Goal: Transaction & Acquisition: Purchase product/service

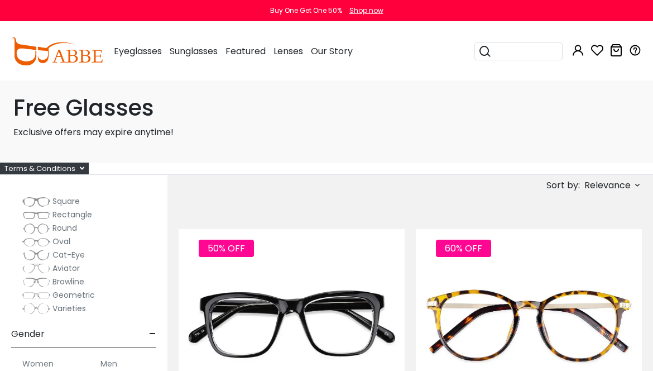
scroll to position [145, 0]
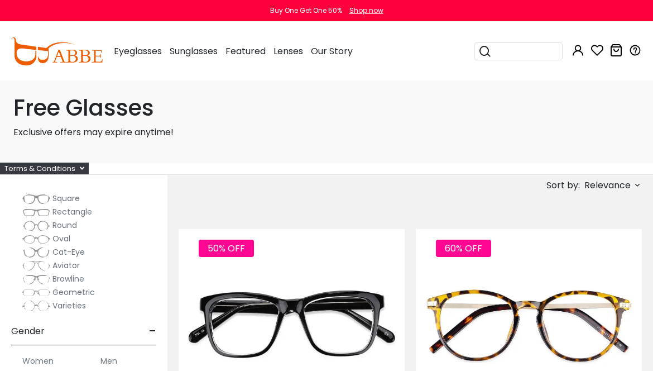
click at [58, 210] on span "Rectangle" at bounding box center [72, 211] width 40 height 11
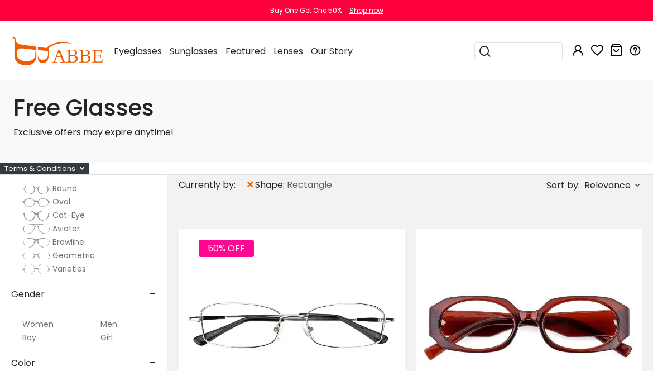
scroll to position [252, 0]
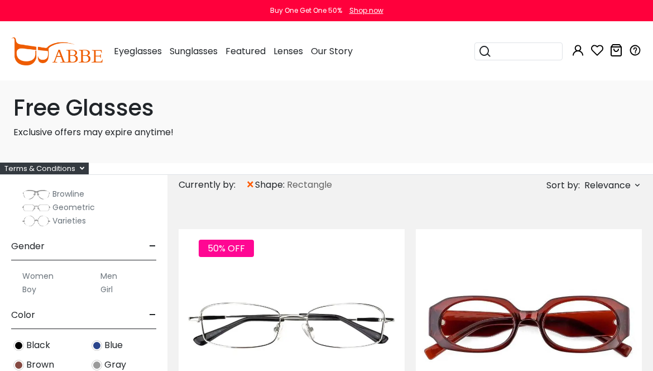
click at [109, 275] on label "Men" at bounding box center [108, 275] width 17 height 13
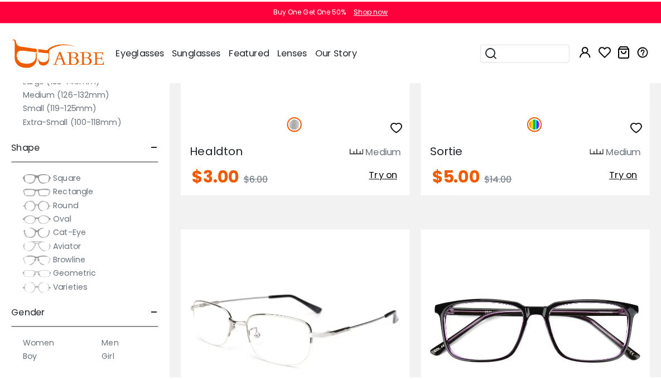
scroll to position [201, 0]
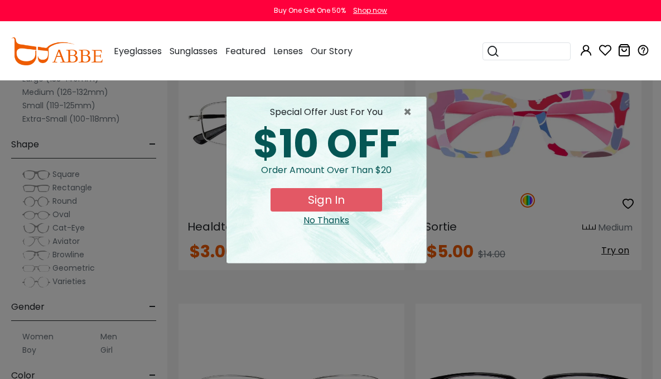
click at [338, 196] on button "Sign In" at bounding box center [327, 199] width 112 height 23
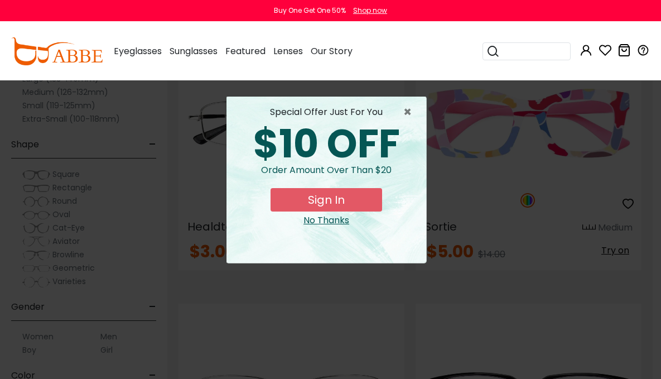
scroll to position [0, 0]
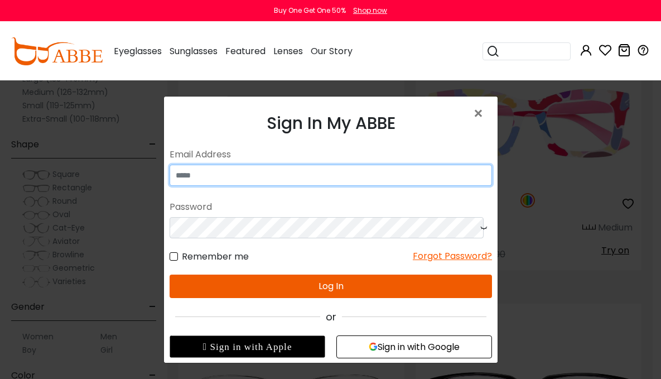
click at [251, 176] on input "email" at bounding box center [330, 174] width 323 height 21
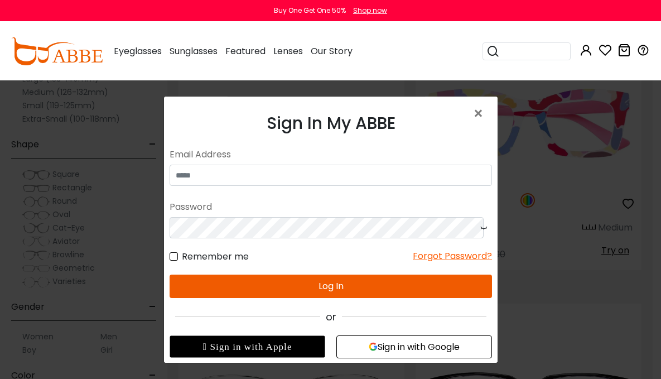
click at [380, 345] on button "Sign in with Google" at bounding box center [414, 346] width 156 height 23
click at [391, 345] on button "Sign in with Google" at bounding box center [414, 346] width 156 height 23
click at [473, 113] on span "×" at bounding box center [481, 114] width 16 height 24
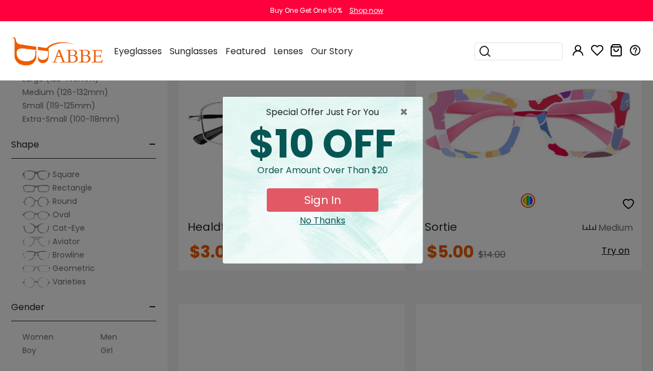
drag, startPoint x: 344, startPoint y: 196, endPoint x: 355, endPoint y: 172, distance: 27.0
click at [344, 195] on button "Sign In" at bounding box center [323, 199] width 112 height 23
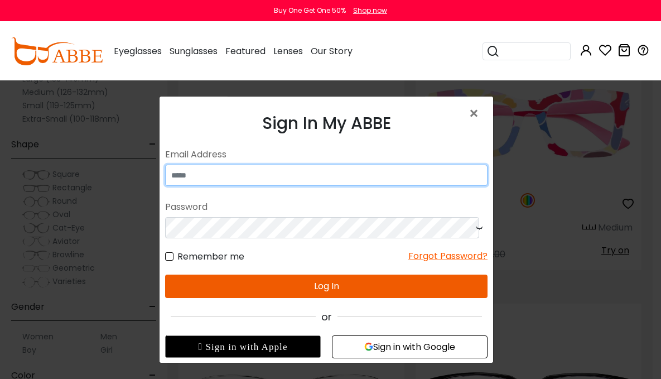
click at [324, 173] on input "email" at bounding box center [326, 174] width 323 height 21
type input "**********"
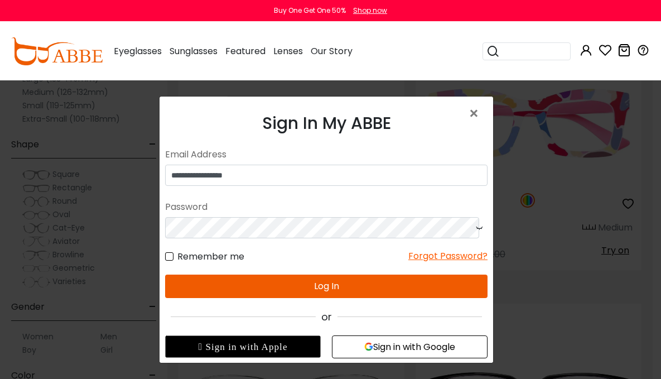
click at [459, 281] on button "Log In" at bounding box center [326, 285] width 323 height 23
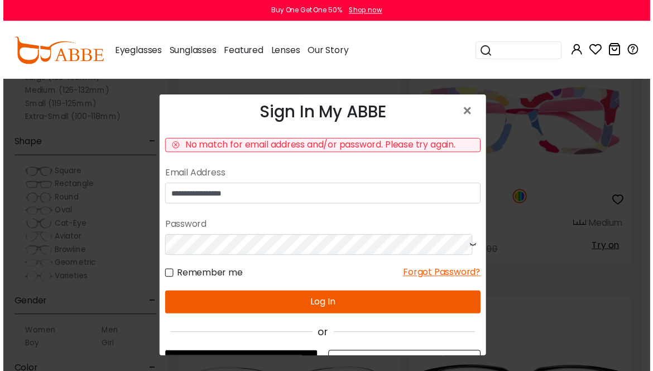
scroll to position [24, 0]
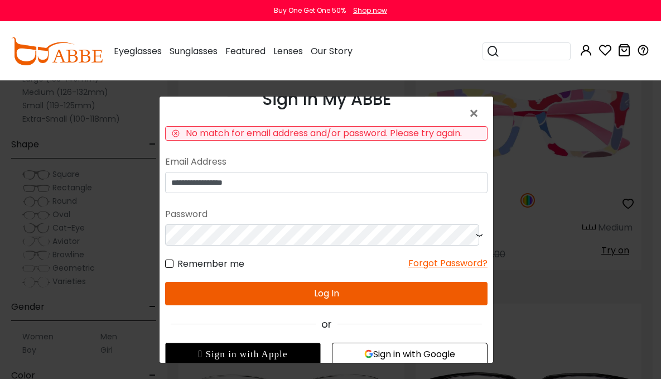
click at [393, 353] on button "Sign in with Google" at bounding box center [410, 353] width 156 height 23
click at [394, 350] on button "Sign in with Google" at bounding box center [410, 353] width 156 height 23
click at [470, 112] on span "×" at bounding box center [476, 114] width 16 height 24
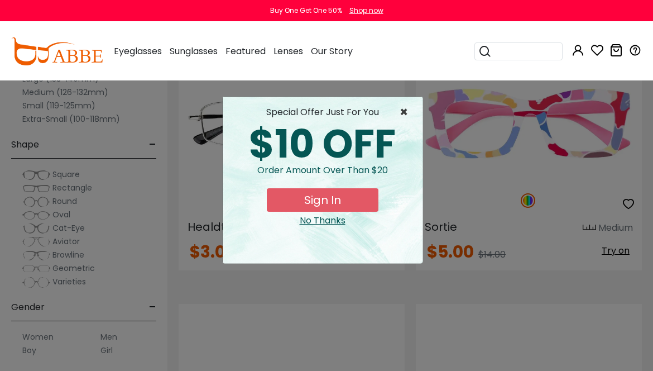
click at [403, 111] on span "×" at bounding box center [407, 111] width 14 height 13
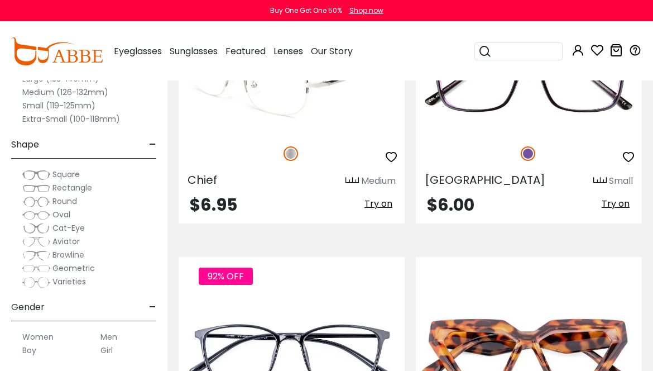
scroll to position [518, 0]
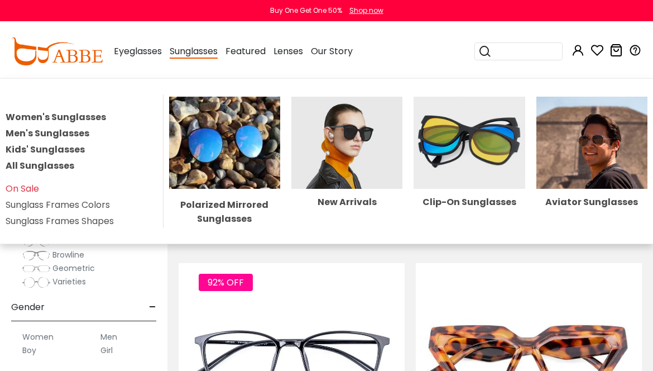
click at [83, 128] on link "Men's Sunglasses" at bounding box center [48, 133] width 84 height 13
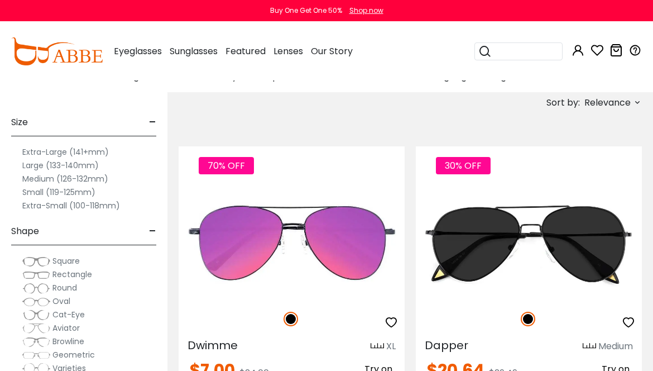
scroll to position [297, 0]
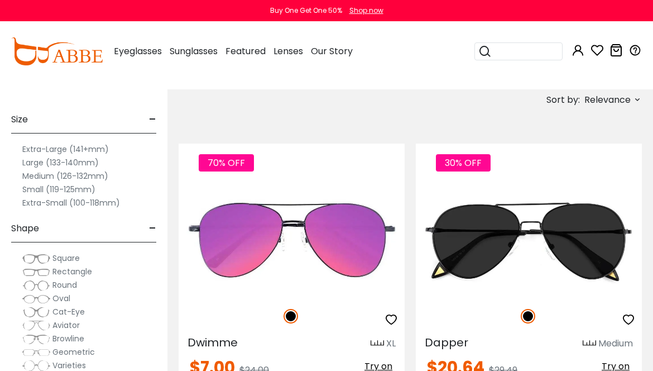
click at [41, 164] on label "Large (133-140mm)" at bounding box center [60, 162] width 76 height 13
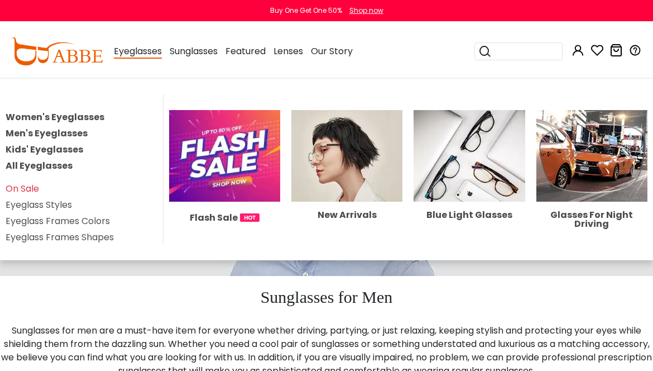
click at [143, 55] on span "Eyeglasses" at bounding box center [138, 52] width 48 height 14
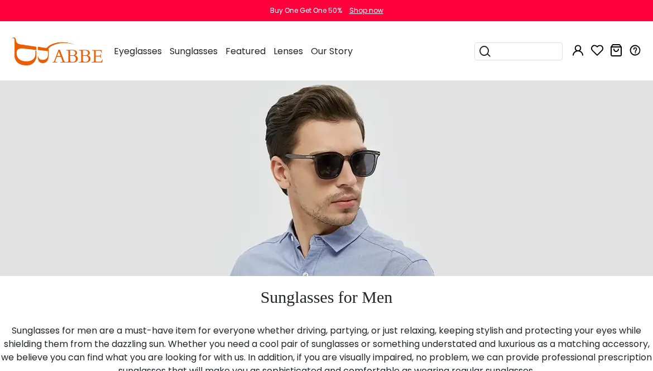
click at [140, 50] on span "Eyeglasses" at bounding box center [138, 51] width 48 height 13
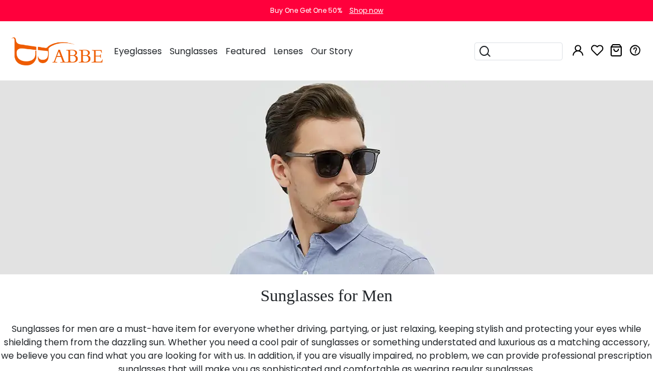
scroll to position [2, 0]
click at [140, 50] on span "Eyeglasses" at bounding box center [138, 51] width 48 height 13
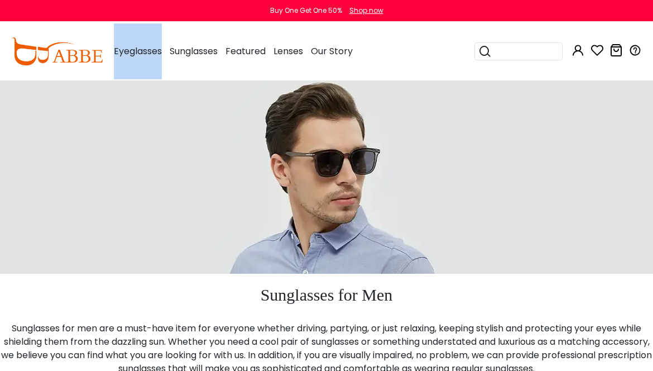
click at [138, 51] on span "Eyeglasses" at bounding box center [138, 51] width 48 height 13
click at [126, 52] on span "Eyeglasses" at bounding box center [138, 51] width 48 height 13
click at [125, 51] on span "Eyeglasses" at bounding box center [138, 51] width 48 height 13
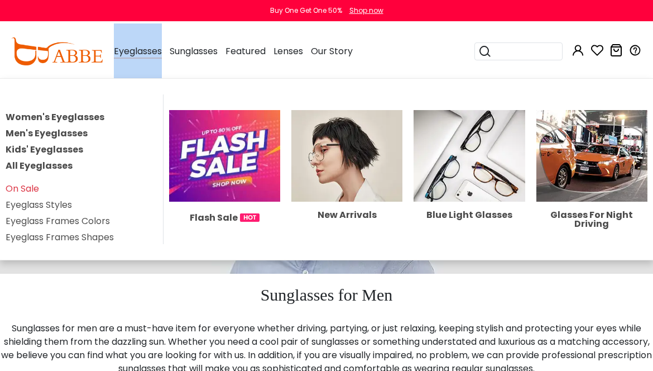
click at [216, 169] on img at bounding box center [224, 156] width 111 height 92
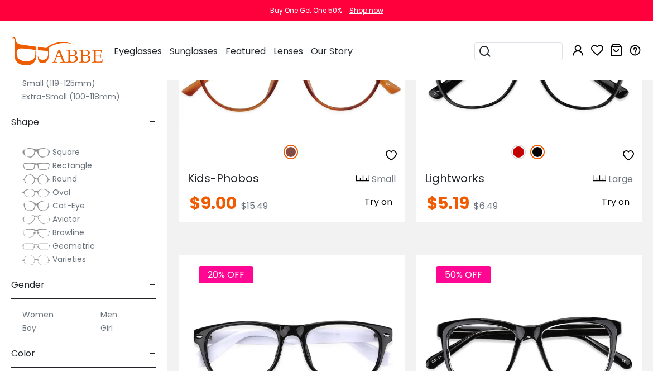
scroll to position [2636, 0]
click at [79, 242] on span "Geometric" at bounding box center [73, 245] width 42 height 11
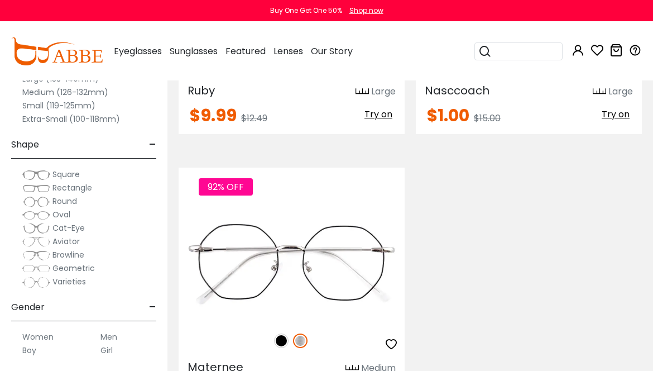
scroll to position [498, 0]
click at [110, 336] on label "Men" at bounding box center [108, 336] width 17 height 13
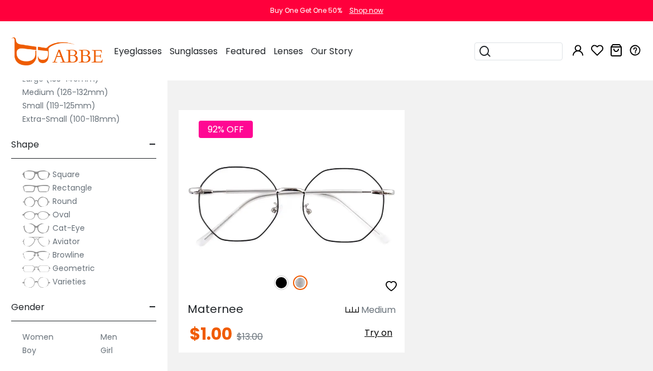
scroll to position [185, 0]
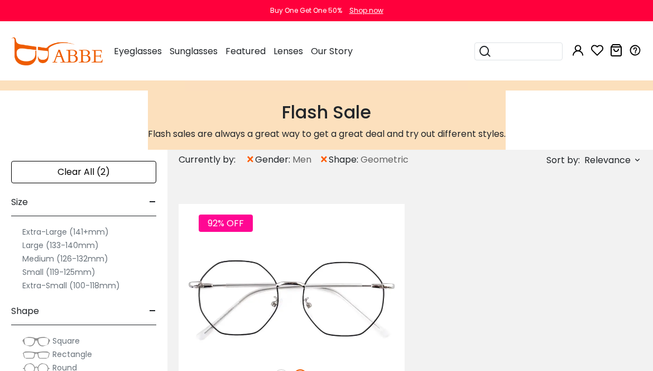
click at [39, 245] on label "Large (133-140mm)" at bounding box center [60, 244] width 76 height 13
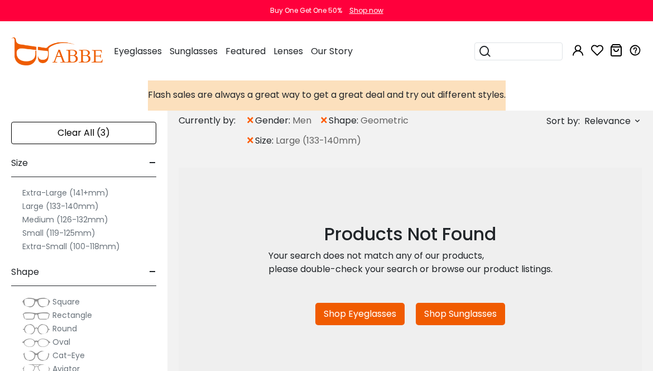
scroll to position [225, 0]
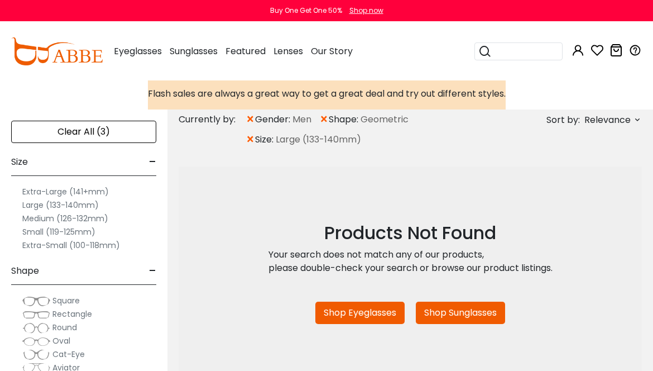
click at [72, 314] on span "Rectangle" at bounding box center [72, 313] width 40 height 11
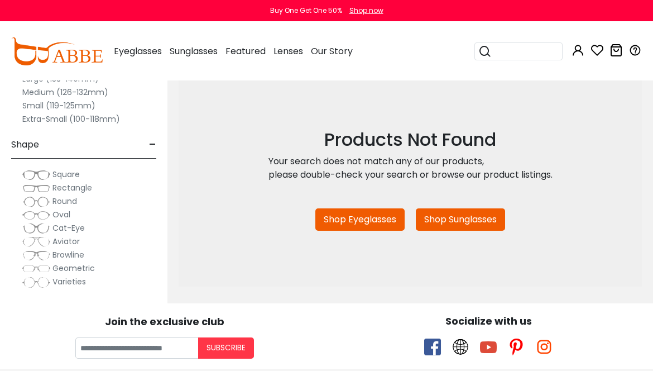
scroll to position [317, 0]
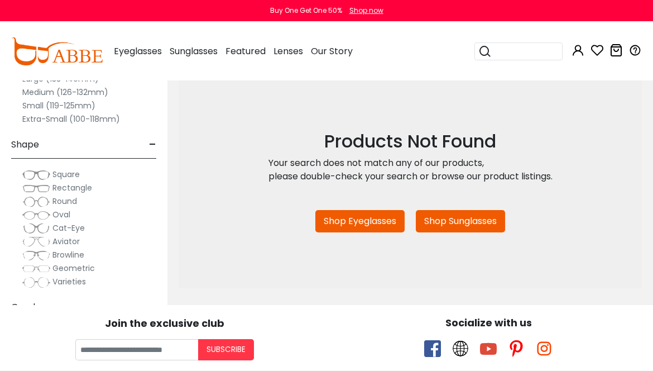
click at [47, 93] on label "Medium (126-132mm)" at bounding box center [65, 91] width 86 height 13
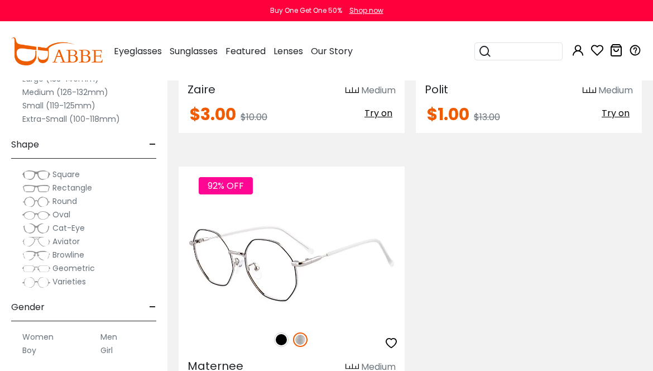
scroll to position [580, 0]
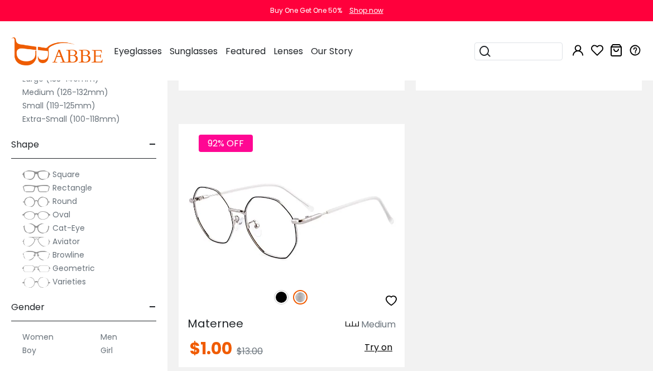
click at [377, 349] on span "Try on" at bounding box center [378, 346] width 28 height 13
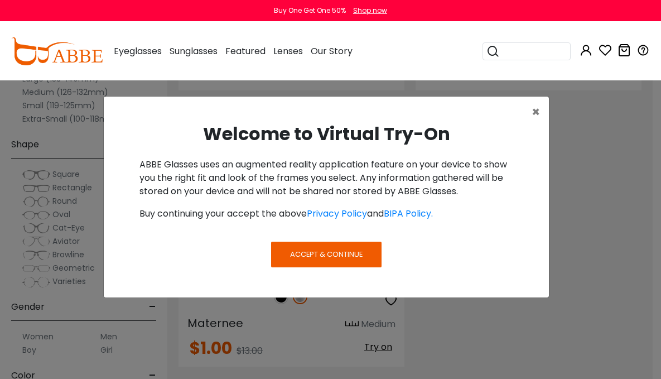
click at [337, 254] on span "Accept & Continue" at bounding box center [326, 254] width 73 height 11
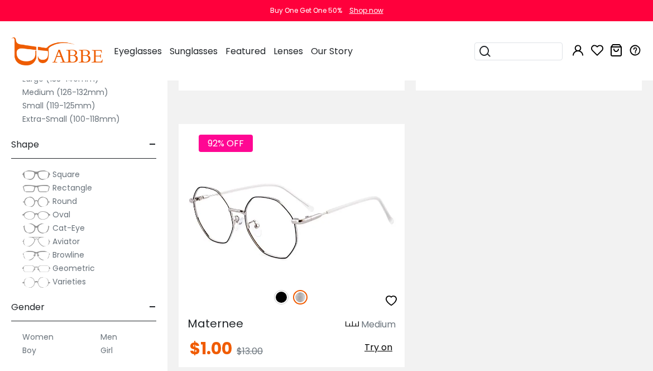
click at [381, 348] on span "Try on" at bounding box center [378, 346] width 28 height 13
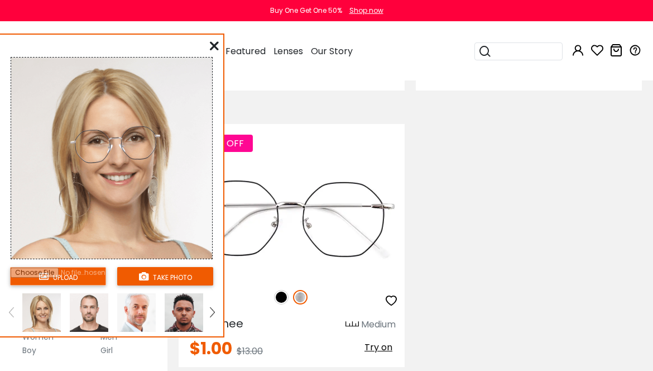
click at [185, 311] on img at bounding box center [184, 312] width 39 height 39
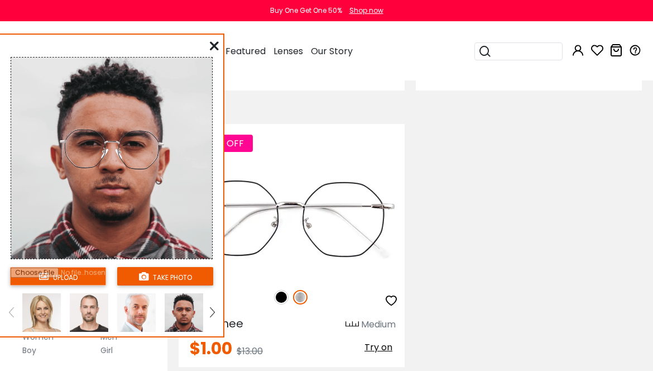
click at [215, 42] on icon at bounding box center [214, 45] width 9 height 9
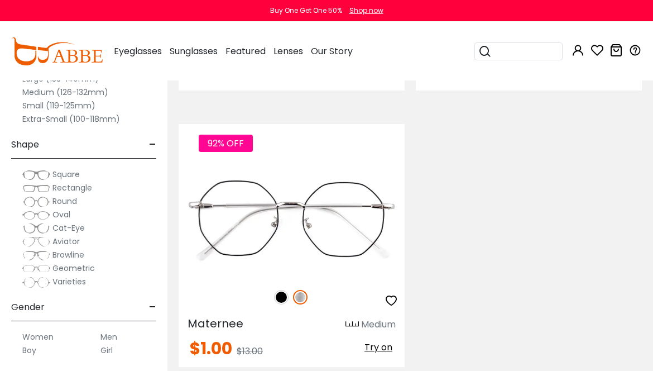
click at [67, 188] on span "Rectangle" at bounding box center [72, 187] width 40 height 11
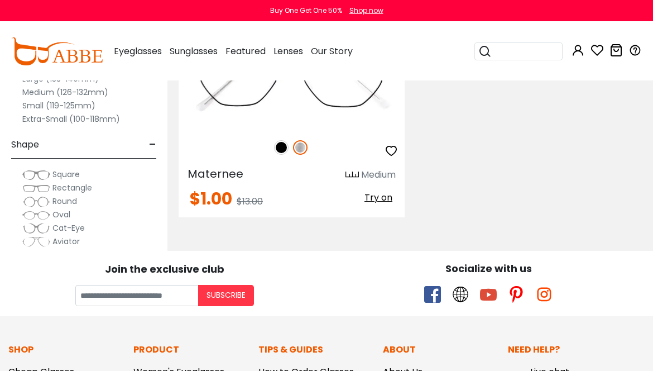
scroll to position [424, 0]
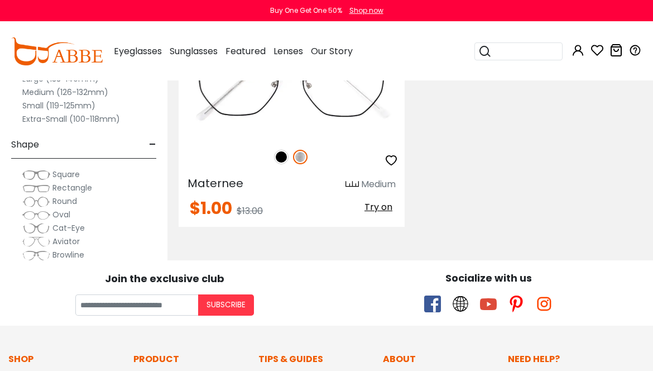
click at [47, 89] on label "Medium (126-132mm)" at bounding box center [65, 91] width 86 height 13
click at [49, 89] on label "Medium (126-132mm)" at bounding box center [65, 91] width 86 height 13
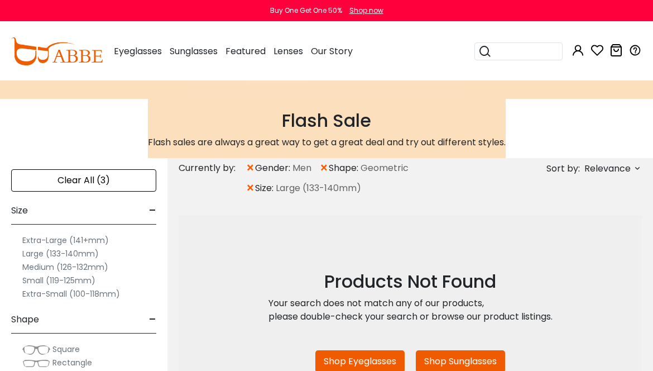
scroll to position [344, 0]
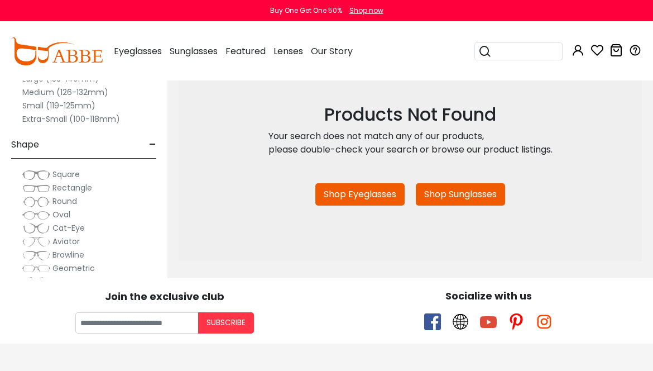
click at [334, 193] on link "Shop Eyeglasses" at bounding box center [359, 194] width 89 height 22
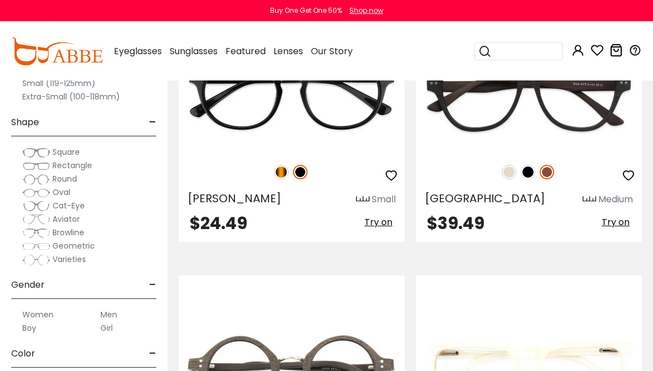
scroll to position [1853, 0]
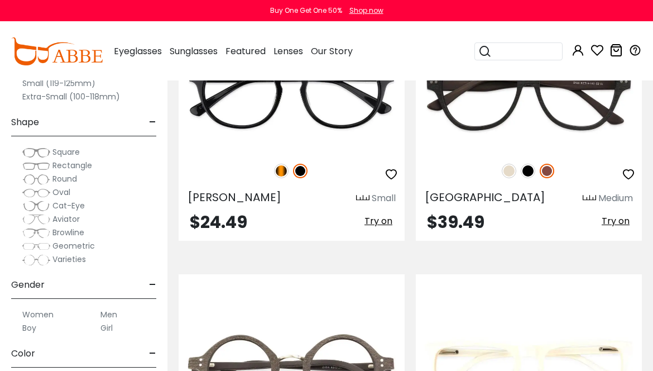
click at [87, 166] on span "Rectangle" at bounding box center [72, 165] width 40 height 11
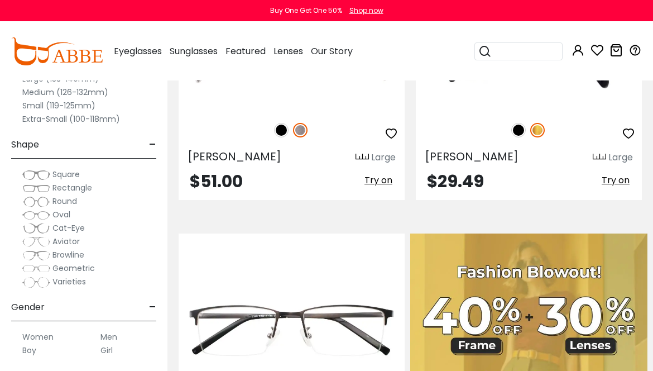
scroll to position [636, 0]
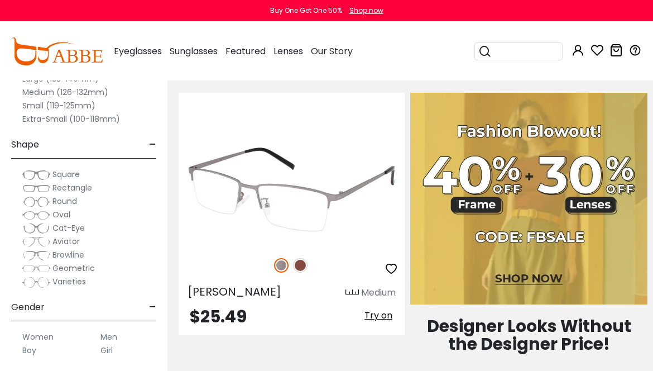
click at [302, 268] on img at bounding box center [300, 265] width 15 height 15
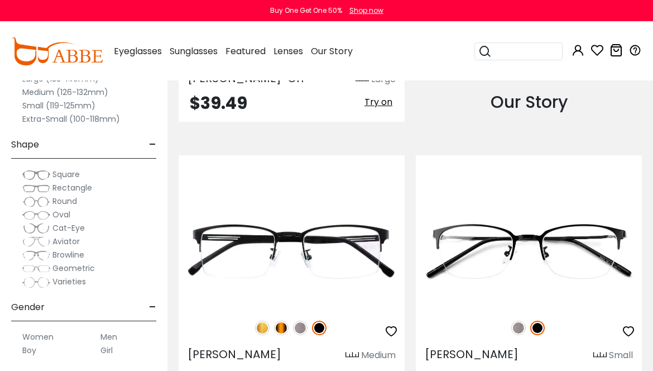
scroll to position [1696, 0]
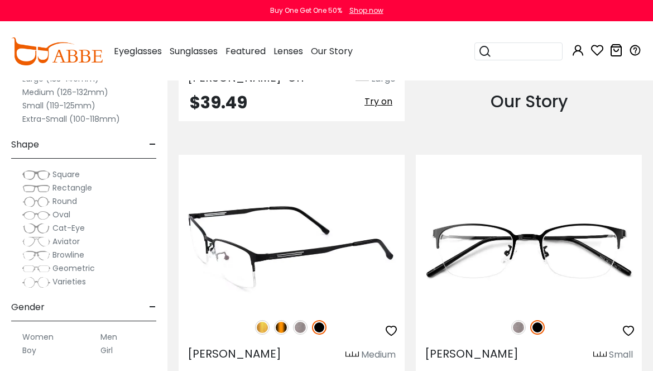
click at [299, 328] on img at bounding box center [300, 327] width 15 height 15
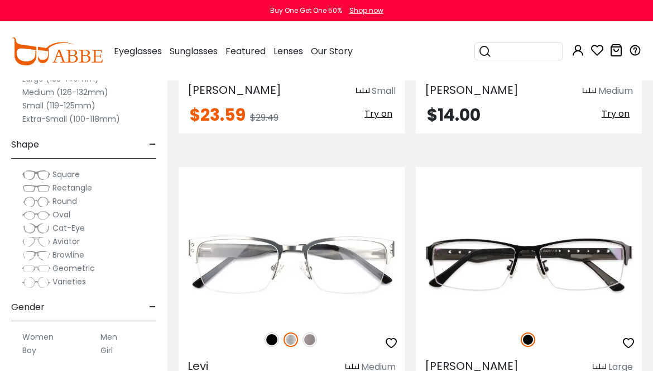
scroll to position [2261, 0]
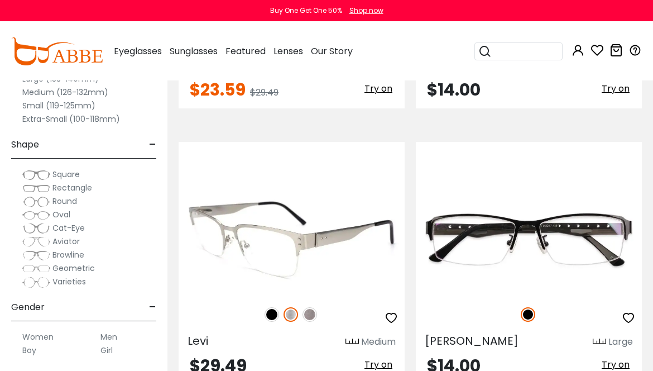
click at [311, 313] on img at bounding box center [309, 314] width 15 height 15
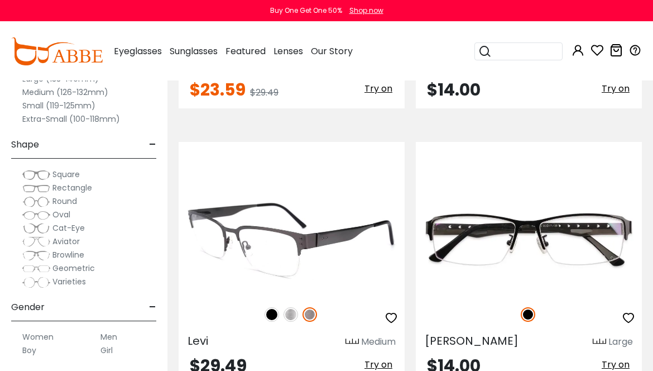
click at [287, 315] on img at bounding box center [290, 314] width 15 height 15
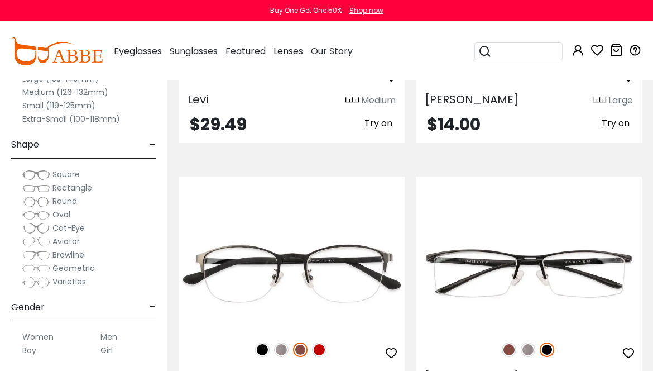
scroll to position [2502, 0]
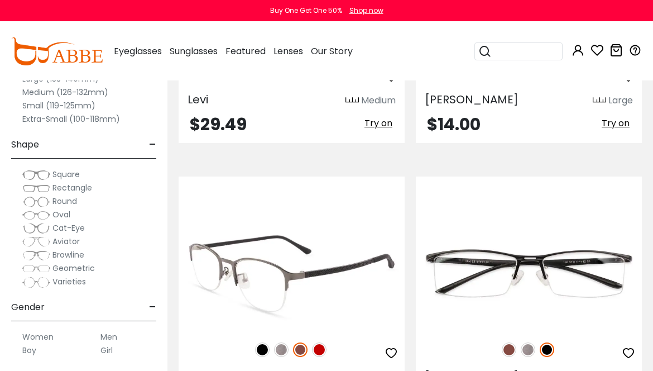
click at [282, 347] on img at bounding box center [281, 349] width 15 height 15
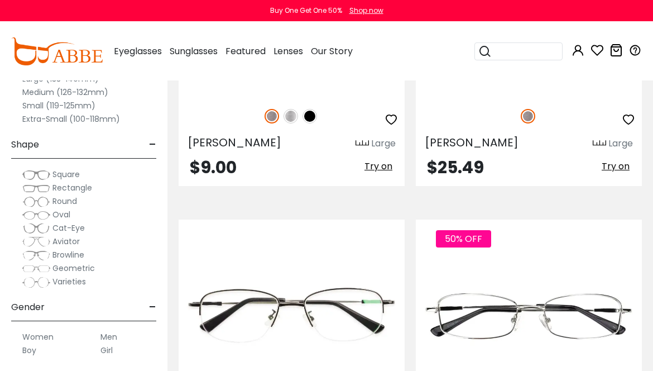
scroll to position [3652, 0]
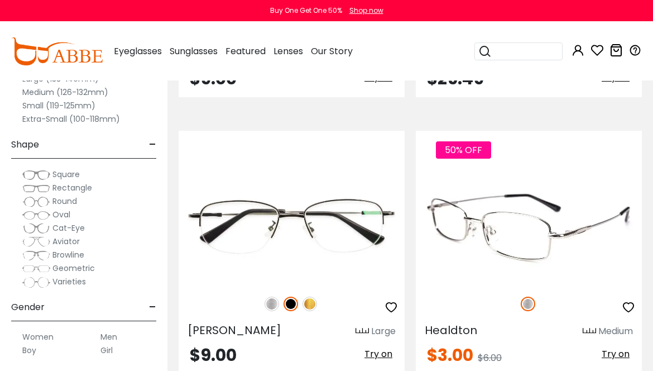
click at [482, 294] on div "50% OFF" at bounding box center [529, 303] width 226 height 23
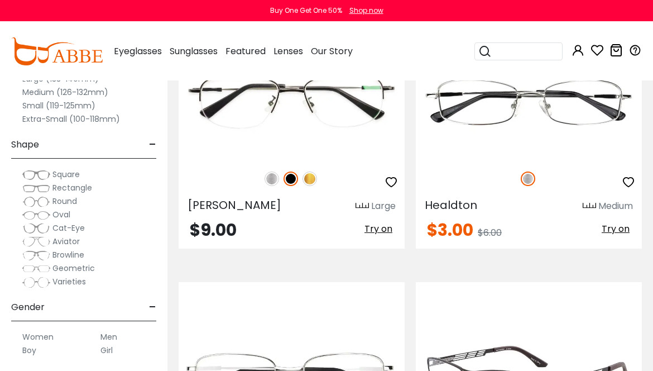
scroll to position [3752, 0]
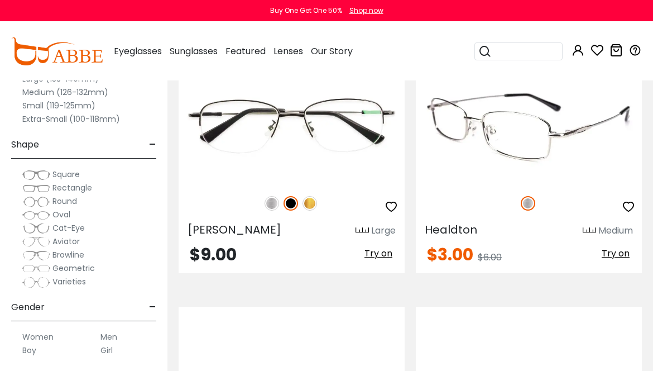
click at [477, 180] on img at bounding box center [529, 126] width 226 height 113
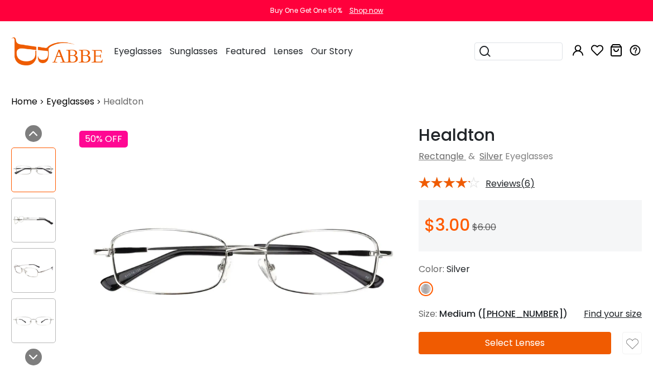
scroll to position [118, 0]
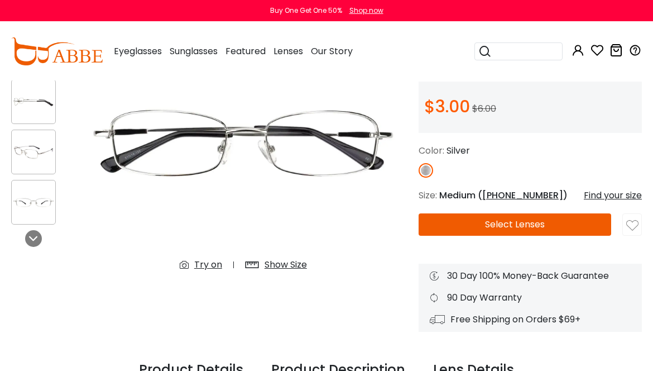
click at [528, 220] on button "Select Lenses" at bounding box center [515, 224] width 193 height 22
click at [427, 171] on img at bounding box center [426, 170] width 15 height 15
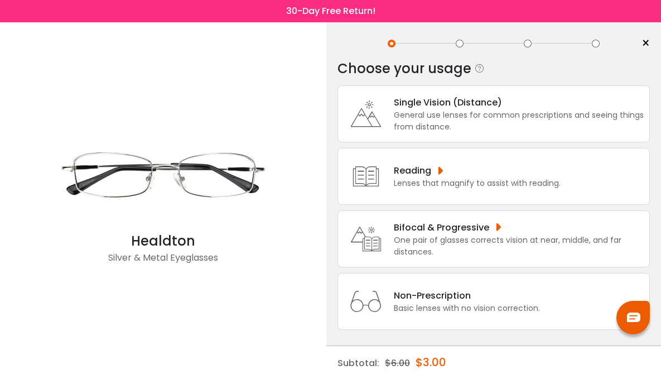
scroll to position [37, 0]
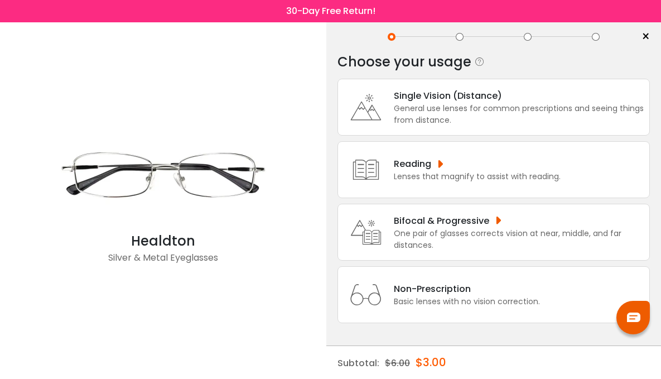
click at [448, 219] on div "Bifocal & Progressive" at bounding box center [519, 221] width 250 height 14
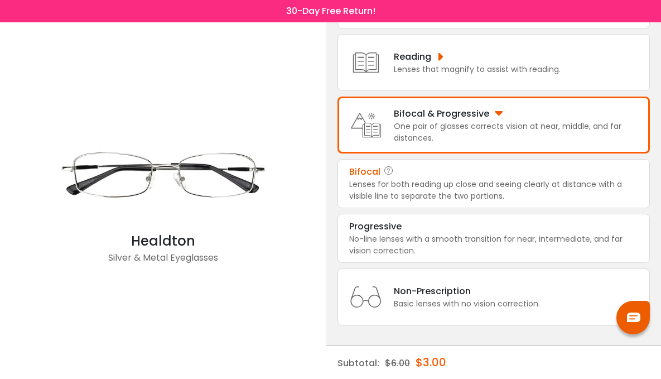
scroll to position [147, 0]
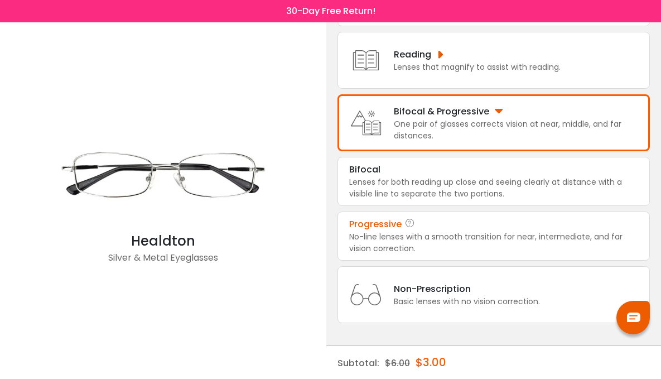
click at [383, 234] on div "No-line lenses with a smooth transition for near, intermediate, and far vision …" at bounding box center [493, 242] width 289 height 23
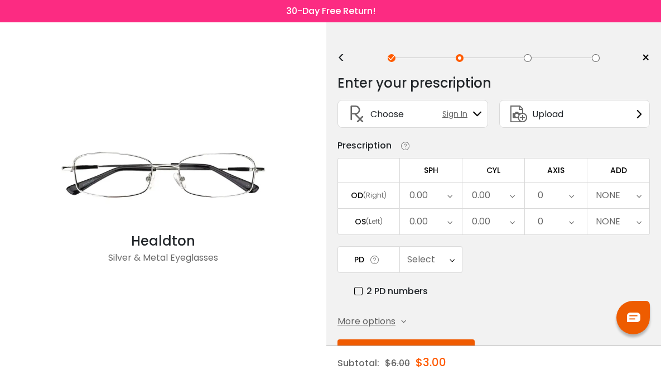
scroll to position [0, 0]
click at [430, 197] on div "0.00" at bounding box center [431, 196] width 62 height 26
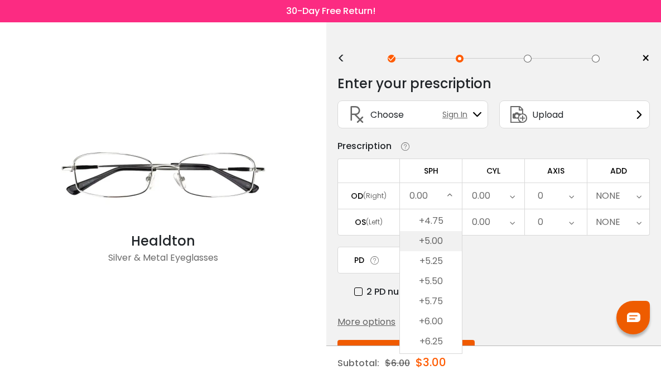
scroll to position [2008, 0]
click at [446, 306] on li "+5.75" at bounding box center [431, 301] width 62 height 20
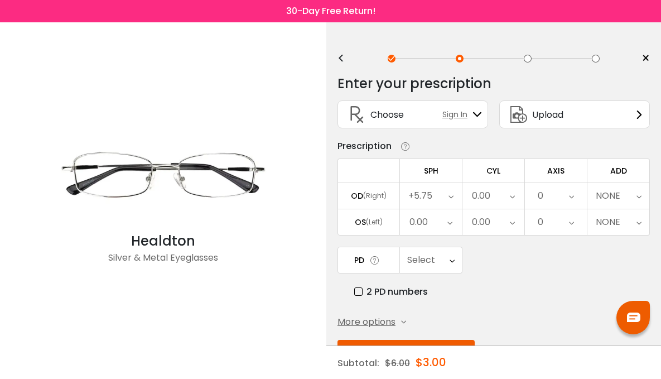
click at [439, 227] on div "0.00" at bounding box center [431, 222] width 62 height 26
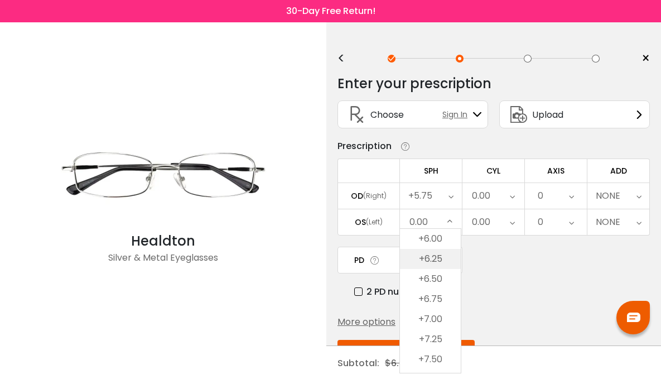
scroll to position [2113, 0]
click at [435, 276] on li "+6.50" at bounding box center [430, 276] width 61 height 20
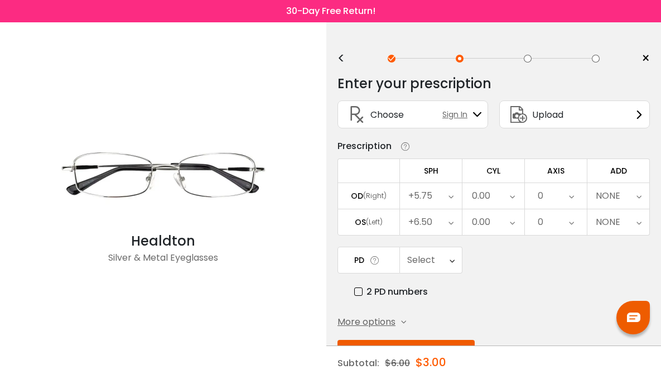
click at [512, 201] on icon at bounding box center [512, 196] width 5 height 26
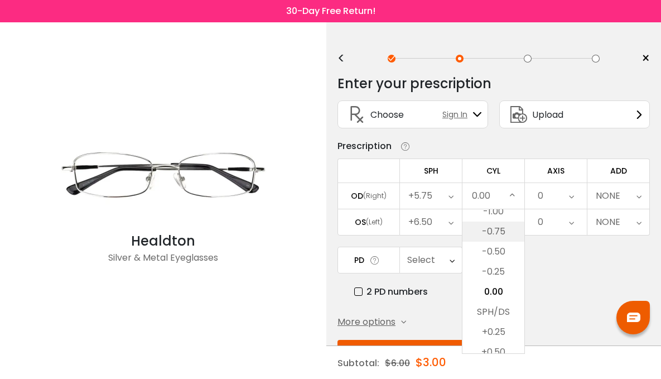
click at [499, 237] on li "-0.75" at bounding box center [494, 232] width 62 height 20
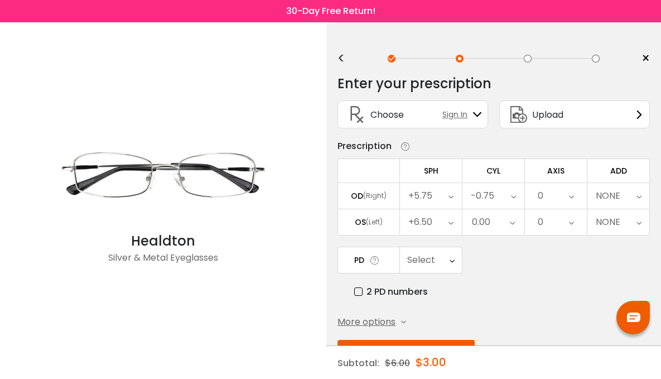
click at [501, 225] on div "0.00" at bounding box center [494, 222] width 62 height 26
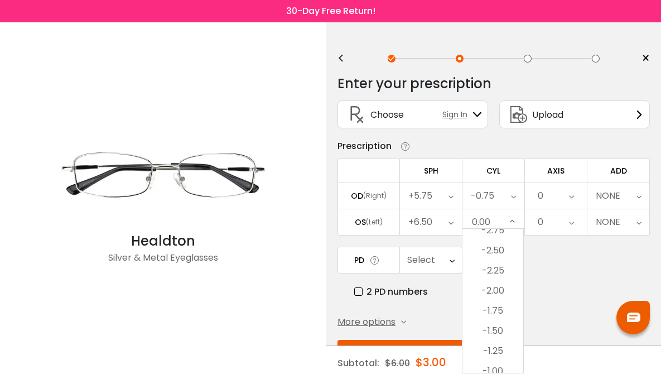
scroll to position [258, 0]
click at [511, 325] on li "-1.75" at bounding box center [493, 322] width 61 height 20
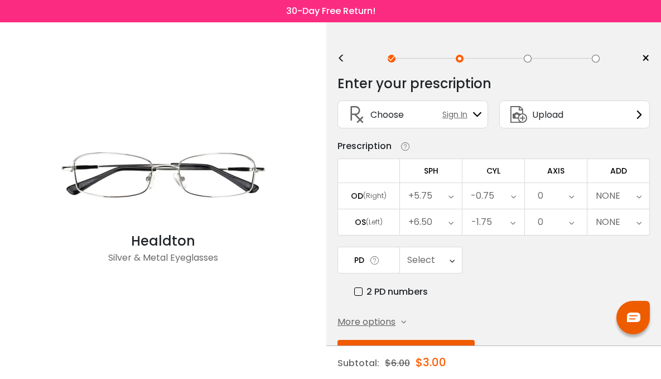
click at [563, 197] on div "0" at bounding box center [556, 196] width 62 height 26
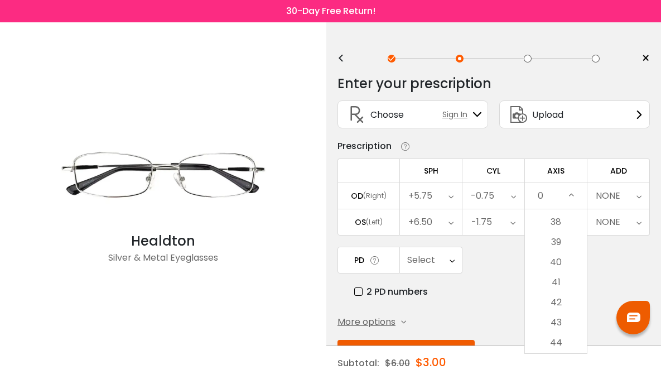
scroll to position [792, 0]
click at [568, 334] on li "45" at bounding box center [556, 331] width 62 height 20
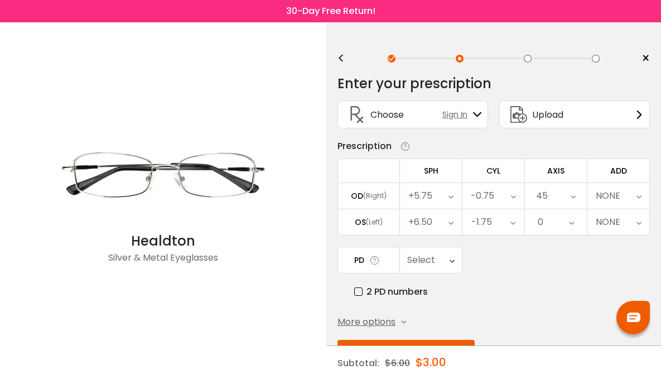
click at [559, 228] on div "0" at bounding box center [556, 222] width 62 height 26
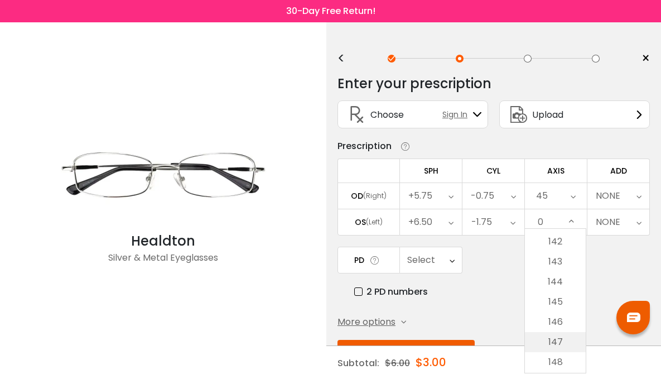
scroll to position [2866, 0]
click at [564, 347] on li "148" at bounding box center [555, 346] width 61 height 20
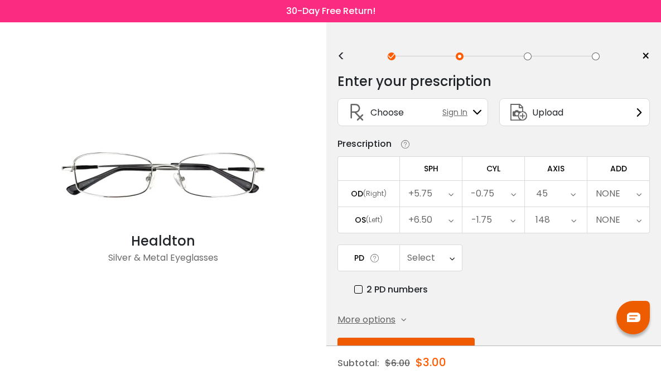
click at [634, 196] on div "NONE" at bounding box center [619, 194] width 62 height 26
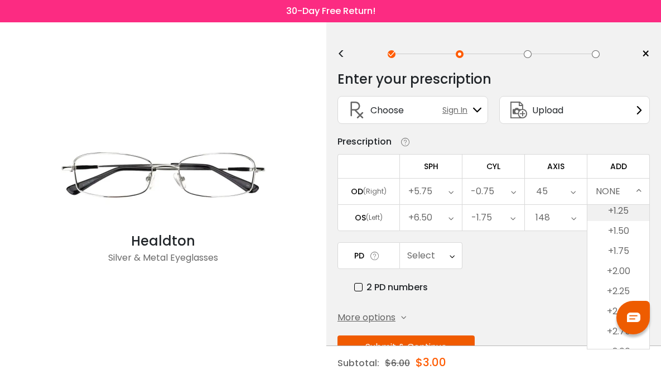
scroll to position [136, 0]
click at [636, 243] on li "+2.25" at bounding box center [619, 239] width 62 height 20
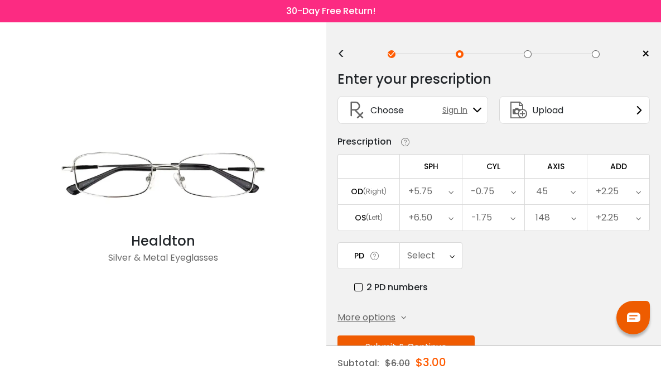
click at [434, 262] on div "Select" at bounding box center [421, 255] width 28 height 22
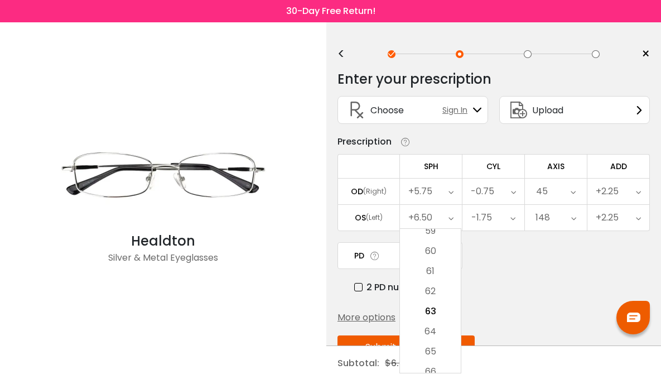
click at [502, 265] on div "PD Select Cancel PD Save 46 47 48 49 50 51 52 53 54 55 56 57 58 59 60 61 62 63 …" at bounding box center [494, 268] width 312 height 52
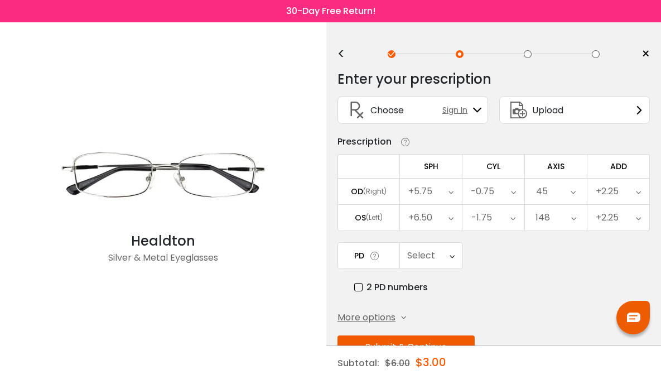
click at [366, 286] on label "2 PD numbers" at bounding box center [391, 287] width 74 height 14
click at [451, 261] on div "Right PD" at bounding box center [431, 256] width 62 height 26
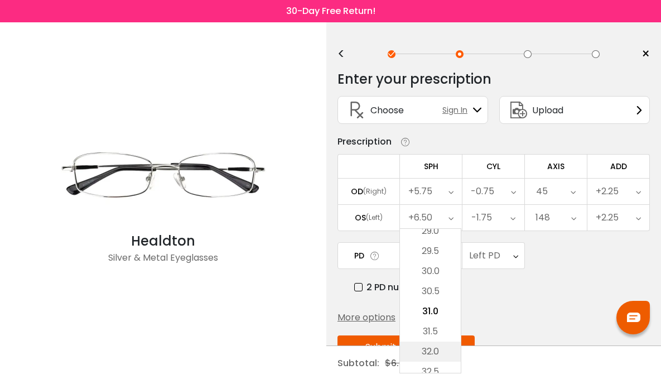
click at [439, 349] on li "32.0" at bounding box center [430, 352] width 61 height 20
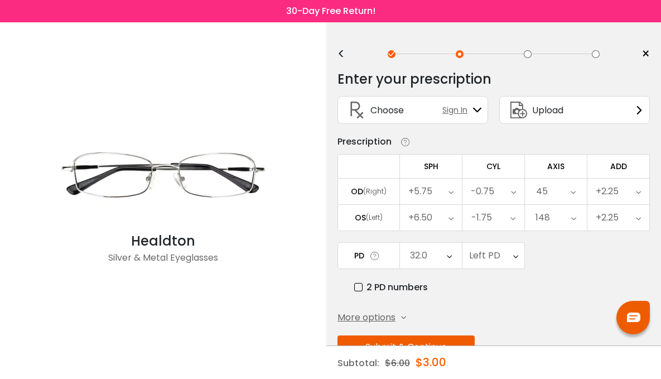
click at [507, 258] on div "Left PD" at bounding box center [494, 256] width 62 height 26
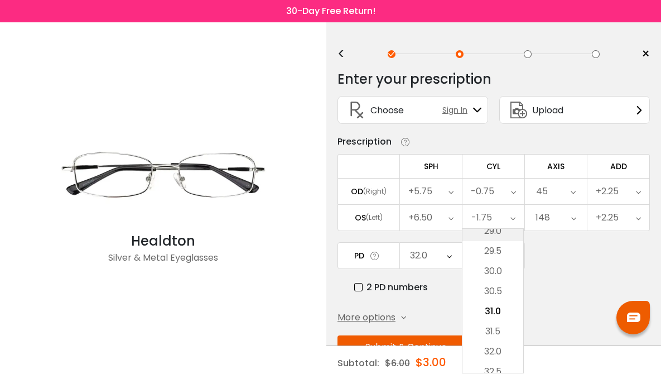
click at [508, 234] on li "29.0" at bounding box center [493, 231] width 61 height 20
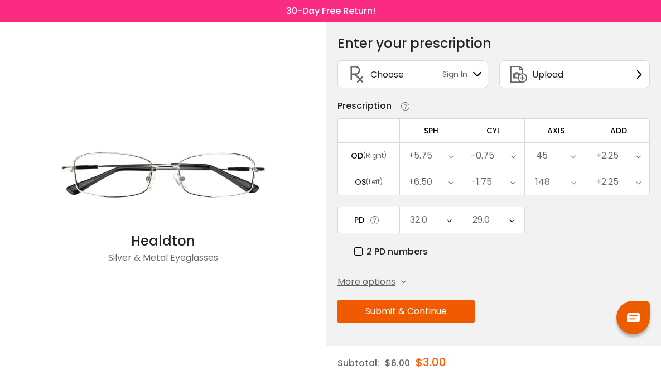
scroll to position [42, 0]
click at [440, 310] on button "Submit & Continue" at bounding box center [406, 311] width 137 height 23
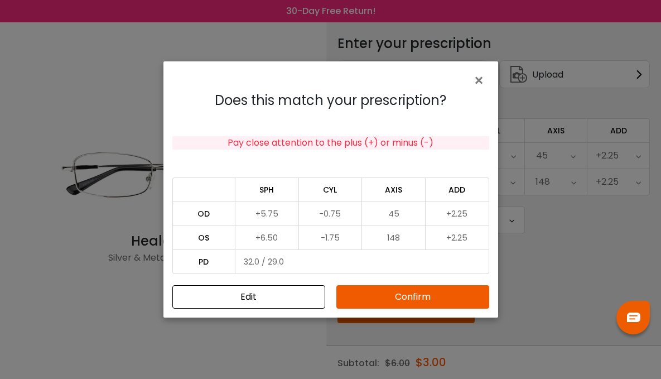
click at [410, 294] on button "Confirm" at bounding box center [412, 296] width 153 height 23
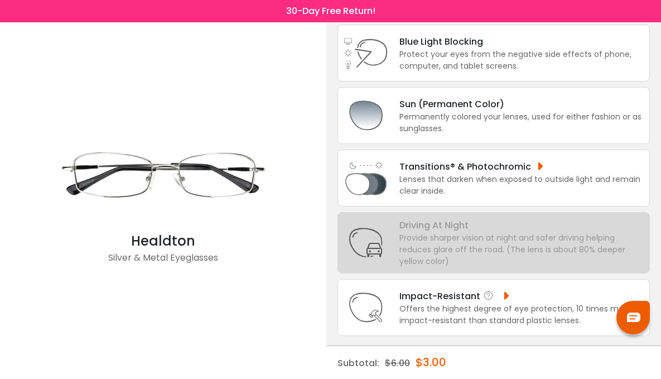
scroll to position [15, 0]
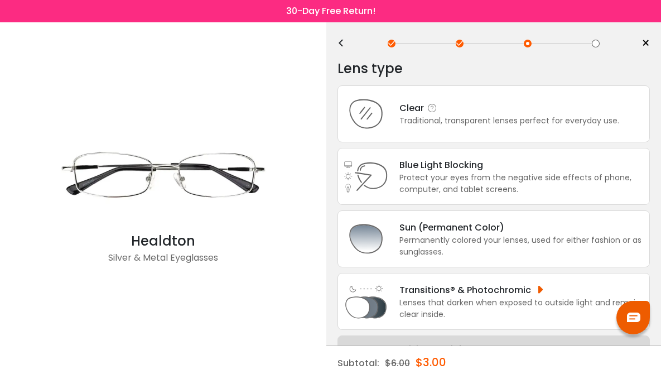
click at [514, 115] on div "Clear" at bounding box center [510, 108] width 220 height 14
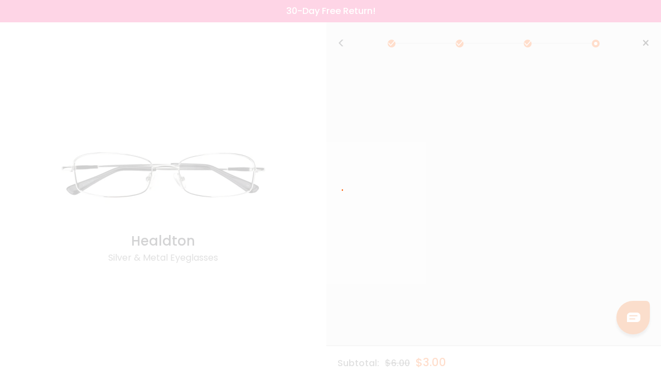
scroll to position [0, 0]
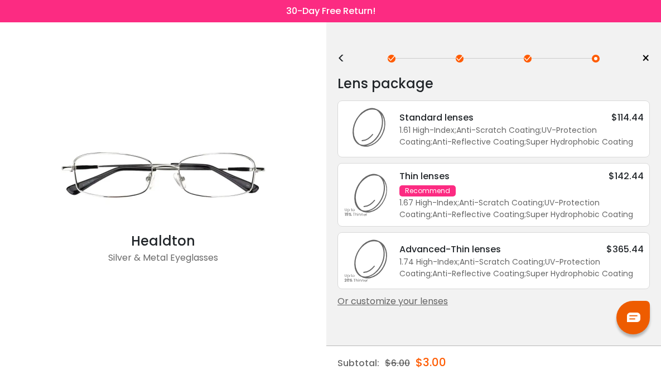
click at [464, 254] on div "Advanced-Thin lenses" at bounding box center [451, 249] width 102 height 14
